Goal: Task Accomplishment & Management: Manage account settings

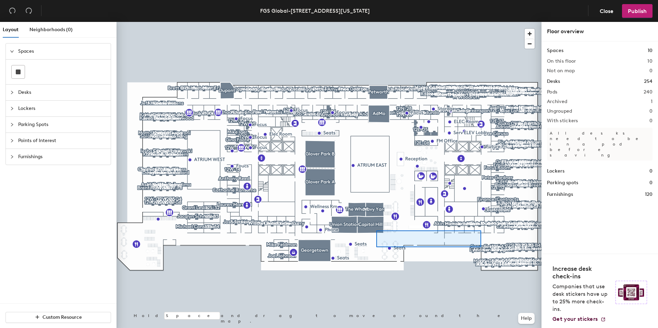
click at [367, 22] on div at bounding box center [328, 22] width 425 height 0
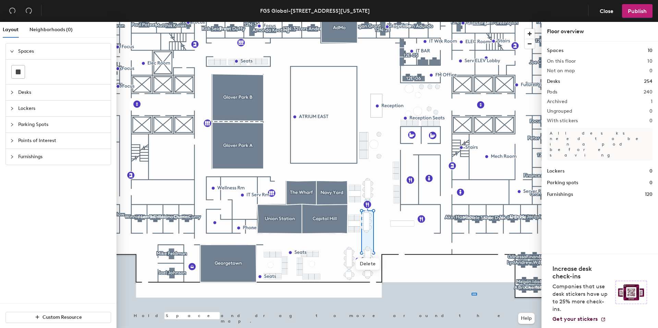
click at [420, 22] on div at bounding box center [328, 22] width 425 height 0
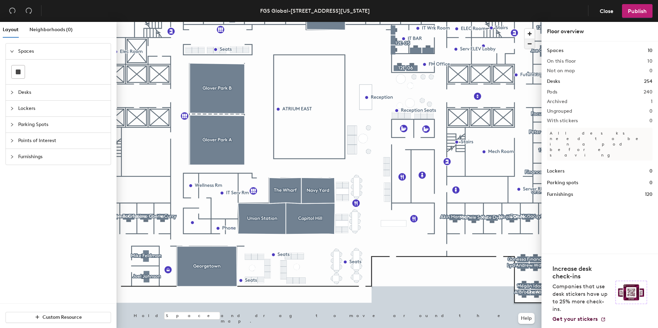
click at [530, 43] on span "button" at bounding box center [529, 44] width 10 height 10
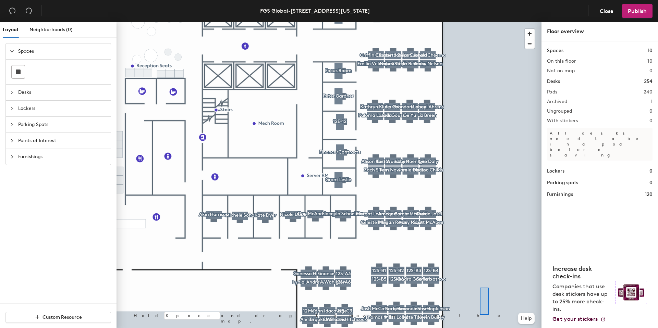
click at [479, 22] on div at bounding box center [328, 22] width 425 height 0
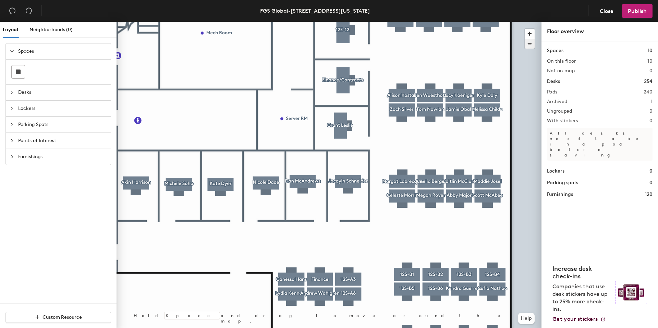
click at [531, 46] on span "button" at bounding box center [529, 44] width 10 height 10
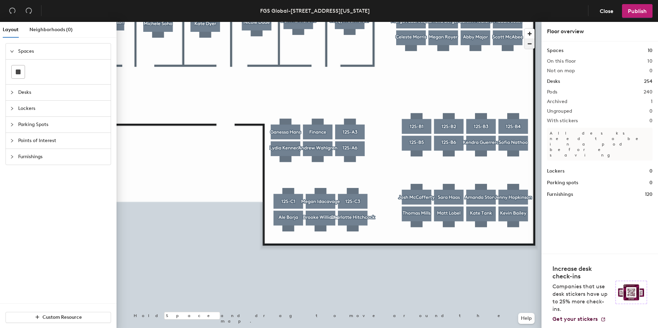
click at [524, 39] on button "button" at bounding box center [529, 44] width 10 height 10
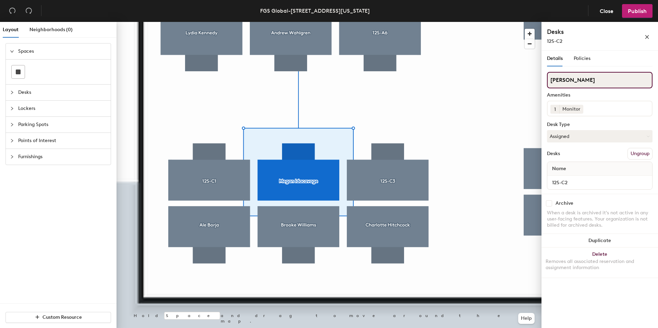
click at [582, 84] on input "[PERSON_NAME]" at bounding box center [599, 80] width 105 height 16
type input "12S-C2"
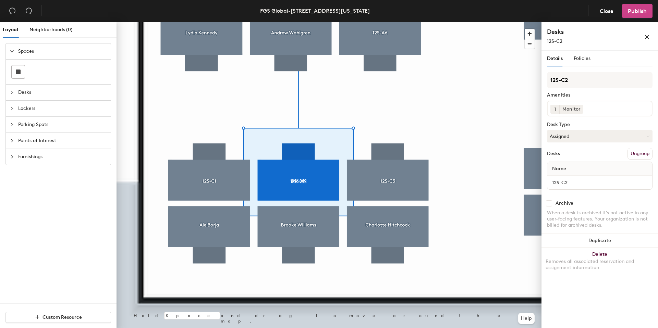
click at [641, 12] on span "Publish" at bounding box center [636, 11] width 19 height 7
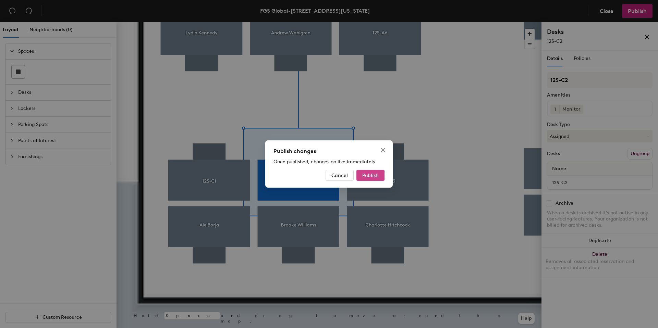
click at [381, 177] on button "Publish" at bounding box center [370, 175] width 28 height 11
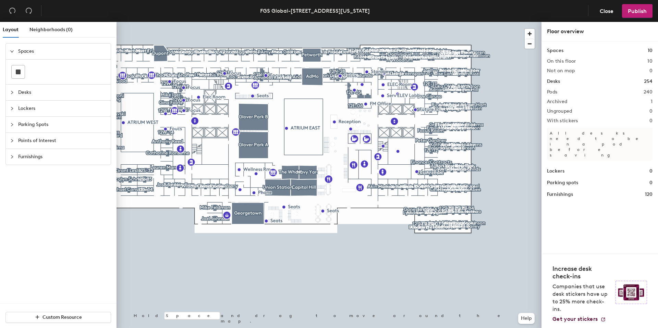
click at [243, 22] on div at bounding box center [328, 22] width 425 height 0
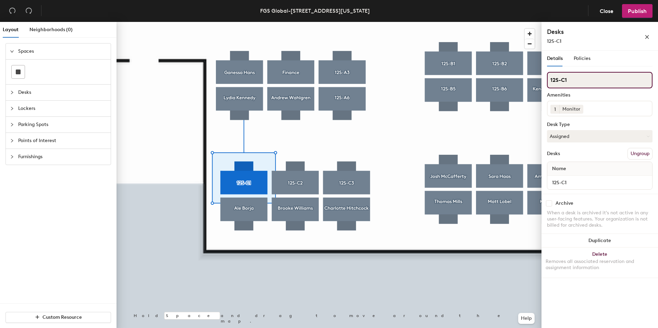
click at [577, 80] on input "12S-C1" at bounding box center [599, 80] width 105 height 16
click at [568, 83] on input "12S-C1" at bounding box center [599, 80] width 105 height 16
click at [497, 70] on div "Layout Neighborhoods (0) Spaces Desks Lockers Parking Spots Points of Interest …" at bounding box center [329, 176] width 658 height 309
paste input "[PERSON_NAME]"
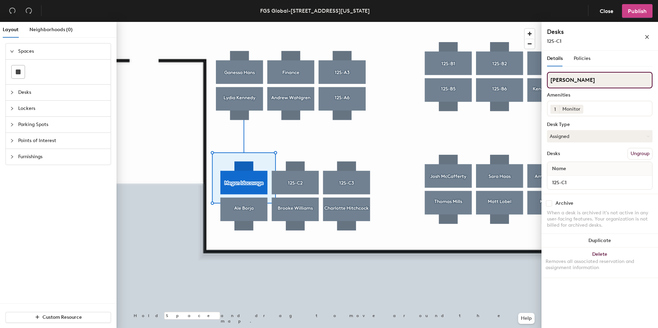
type input "[PERSON_NAME]"
click at [643, 10] on span "Publish" at bounding box center [636, 11] width 19 height 7
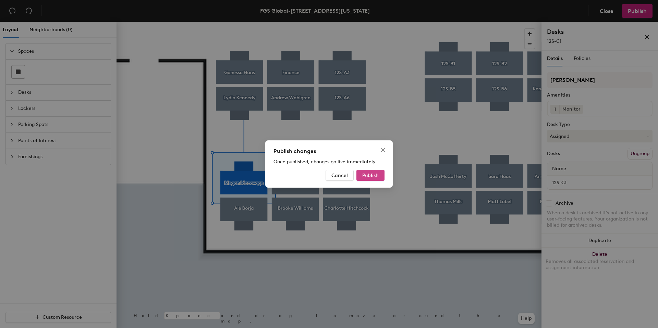
click at [379, 173] on button "Publish" at bounding box center [370, 175] width 28 height 11
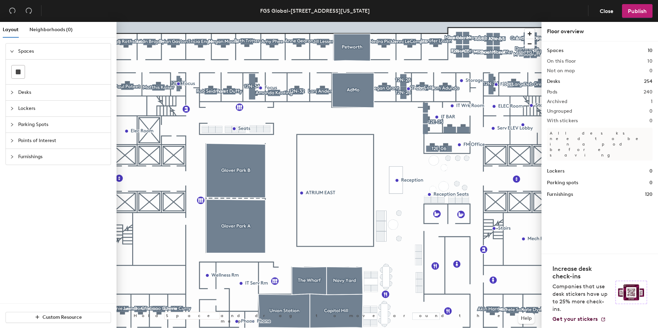
click at [401, 22] on div at bounding box center [328, 22] width 425 height 0
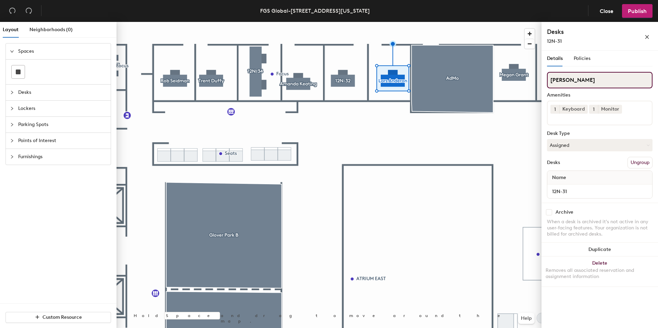
click at [579, 81] on input "Lars Anderon" at bounding box center [599, 80] width 105 height 16
type input "Lars Anderson"
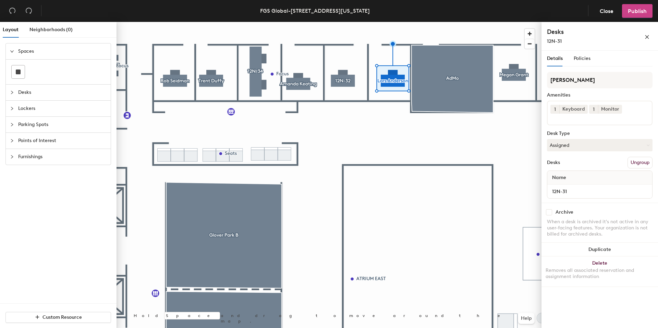
click at [635, 13] on span "Publish" at bounding box center [636, 11] width 19 height 7
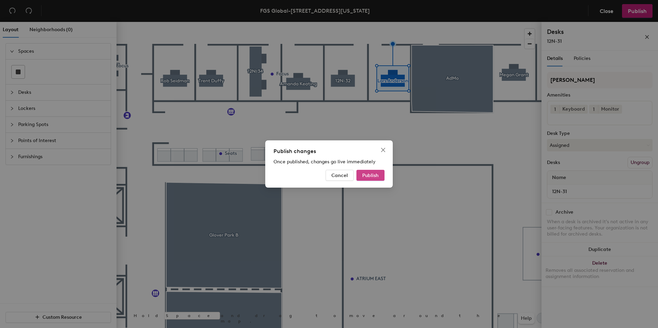
click at [373, 177] on span "Publish" at bounding box center [370, 176] width 16 height 6
